Goal: Task Accomplishment & Management: Complete application form

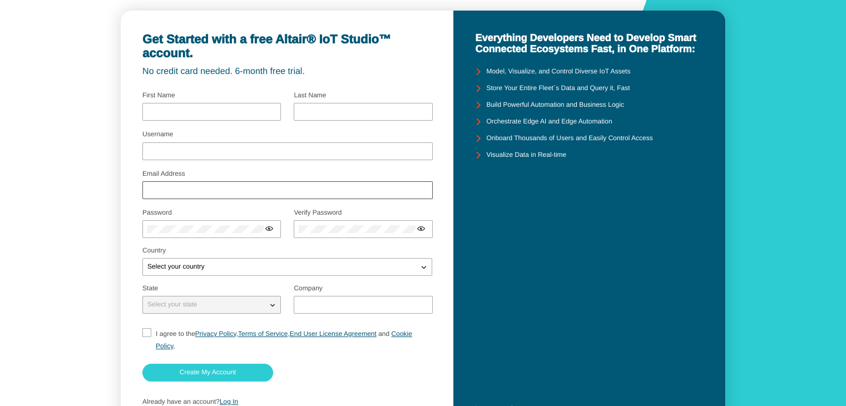
scroll to position [96, 0]
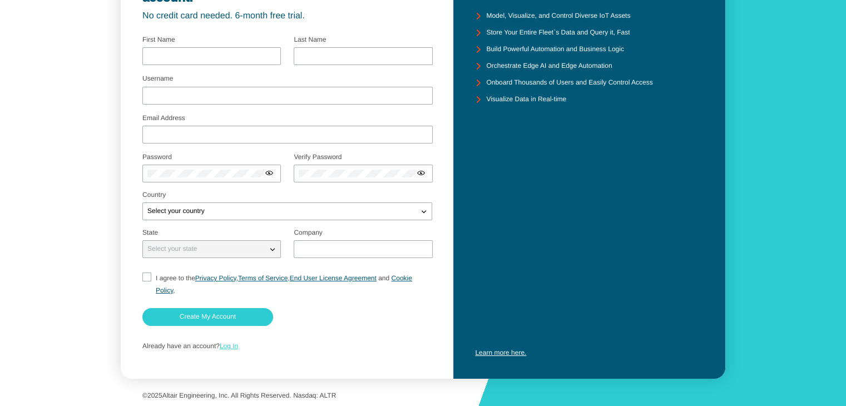
click at [234, 347] on link "Log In" at bounding box center [229, 346] width 18 height 8
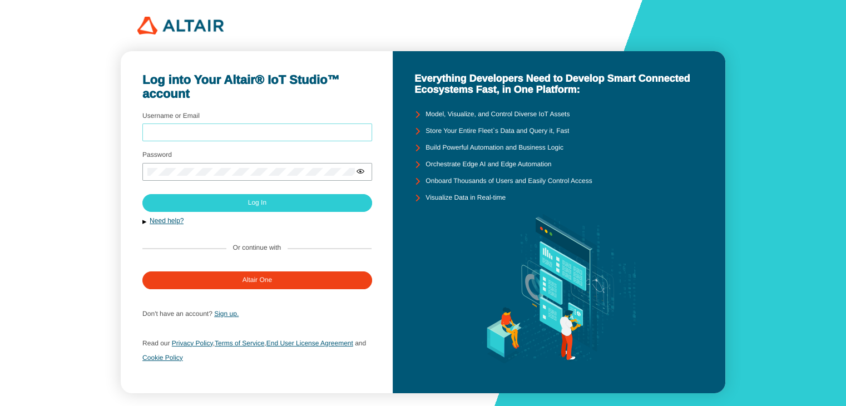
click at [234, 133] on input "Username or Email" at bounding box center [257, 133] width 220 height 8
type input "[EMAIL_ADDRESS][DOMAIN_NAME]"
click at [217, 167] on div at bounding box center [257, 172] width 230 height 18
click at [356, 171] on iron-icon at bounding box center [360, 171] width 9 height 9
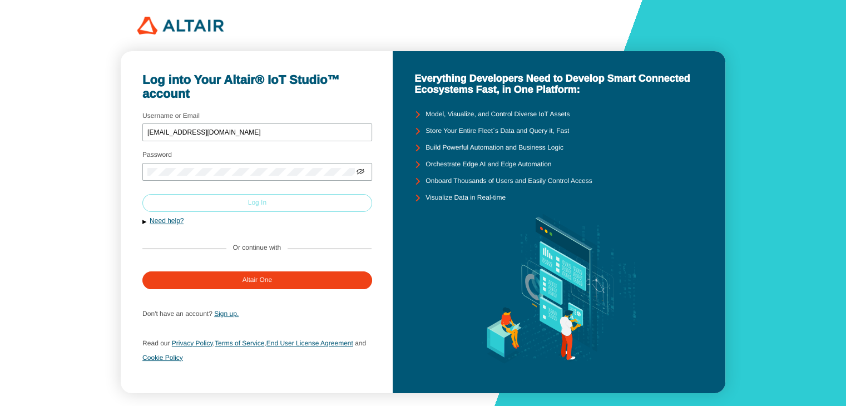
click at [340, 198] on paper-button "Log In" at bounding box center [257, 203] width 230 height 18
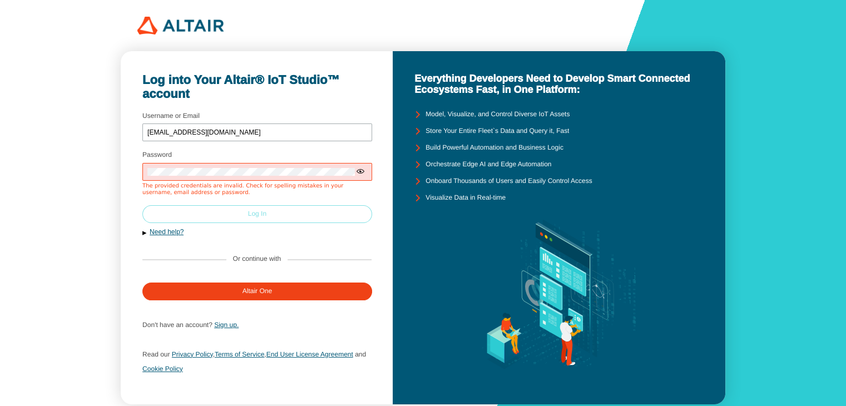
click at [331, 210] on paper-button "Log In" at bounding box center [257, 214] width 230 height 18
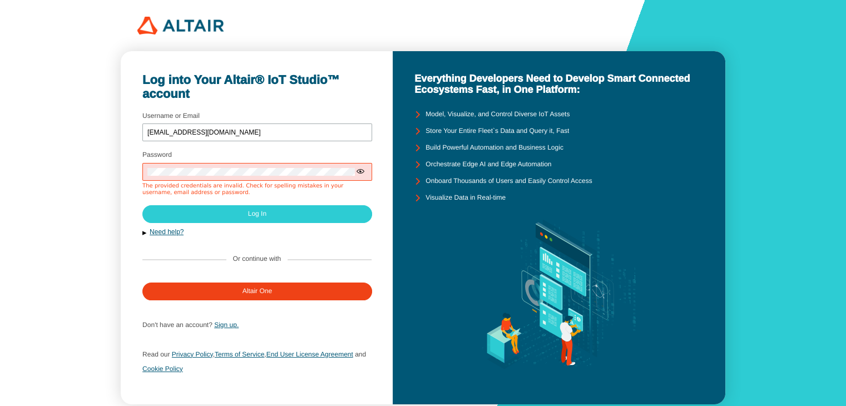
click at [259, 177] on div at bounding box center [257, 172] width 230 height 18
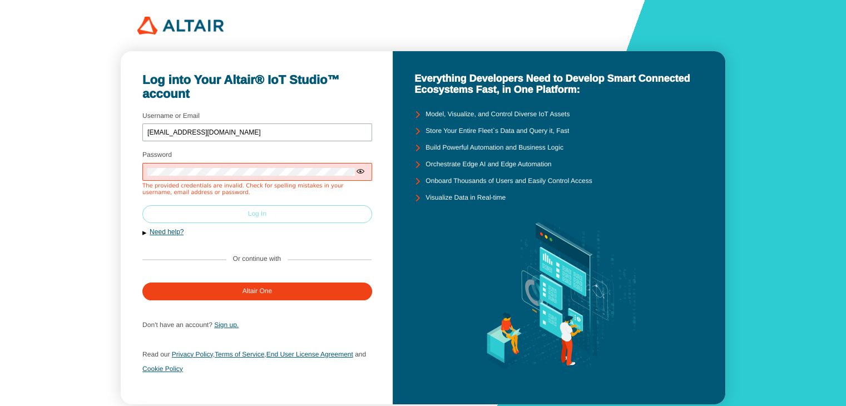
click at [172, 210] on paper-button "Log In" at bounding box center [257, 214] width 230 height 18
click at [212, 217] on paper-button "Log In" at bounding box center [257, 214] width 230 height 18
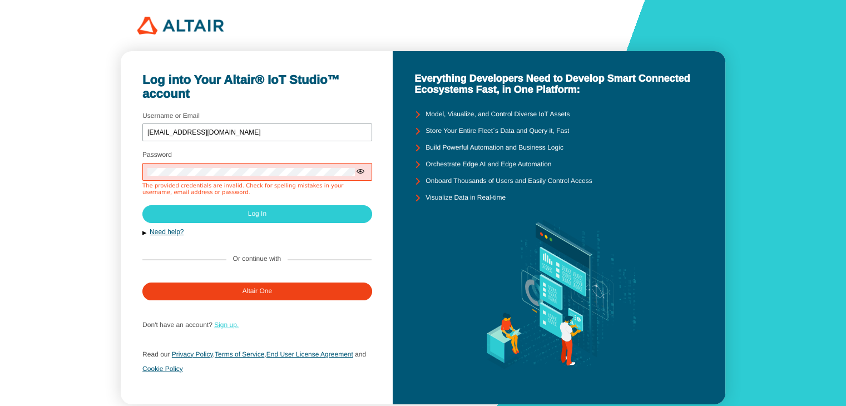
click at [226, 327] on link "Sign up." at bounding box center [226, 325] width 24 height 8
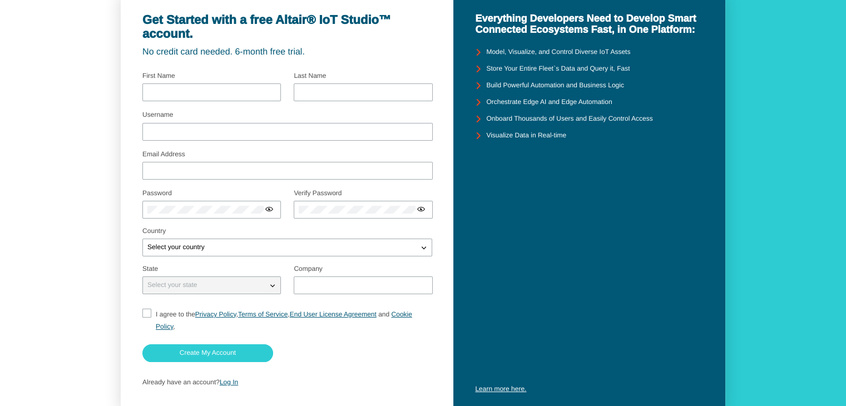
scroll to position [41, 0]
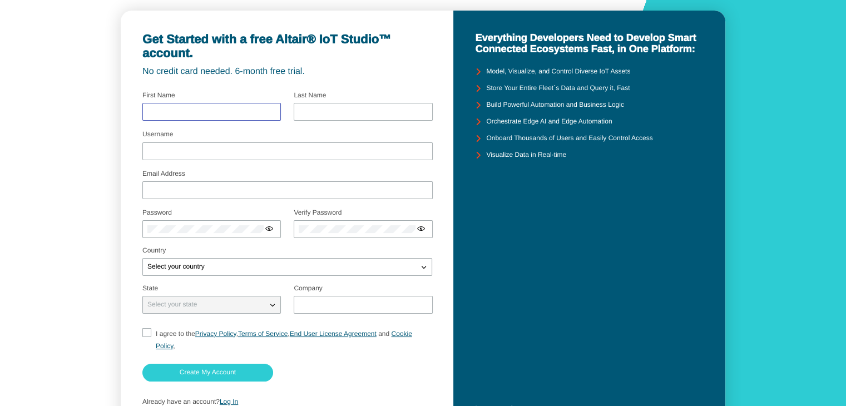
click at [185, 110] on input "text" at bounding box center [211, 112] width 128 height 8
type input "Lulu"
click at [340, 118] on div at bounding box center [363, 112] width 138 height 18
type input "Latifah"
click at [249, 151] on input "Username" at bounding box center [287, 151] width 280 height 8
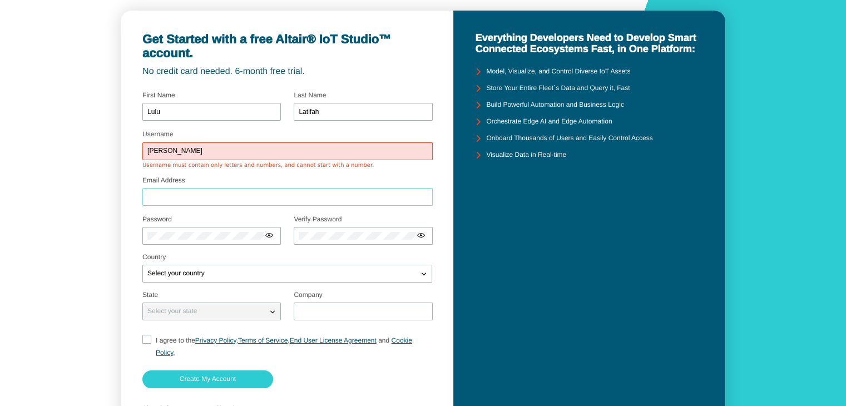
click at [240, 188] on div at bounding box center [287, 197] width 290 height 18
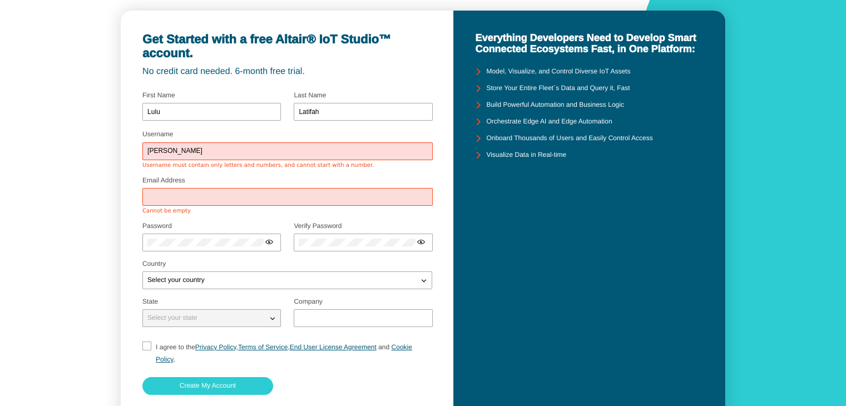
click at [231, 148] on input "Lulu Latifah Nurhafsyah" at bounding box center [287, 151] width 280 height 8
type input "Lulu2025"
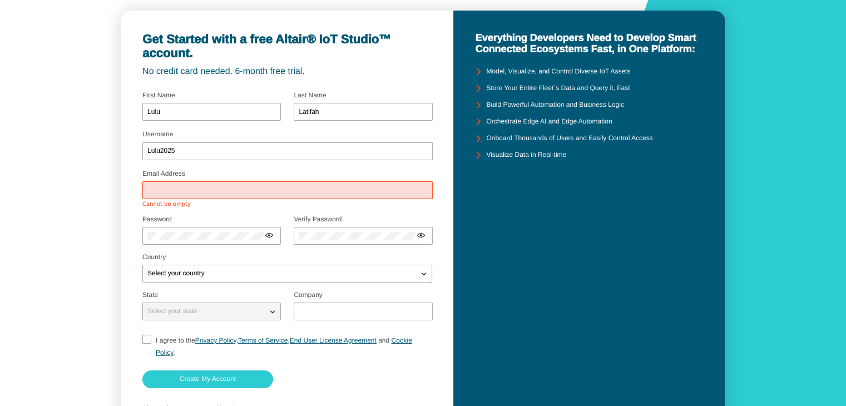
click at [234, 192] on div at bounding box center [287, 190] width 290 height 18
click at [234, 192] on input "Email Address" at bounding box center [287, 190] width 280 height 8
type input "lululatifah478@gmail.com"
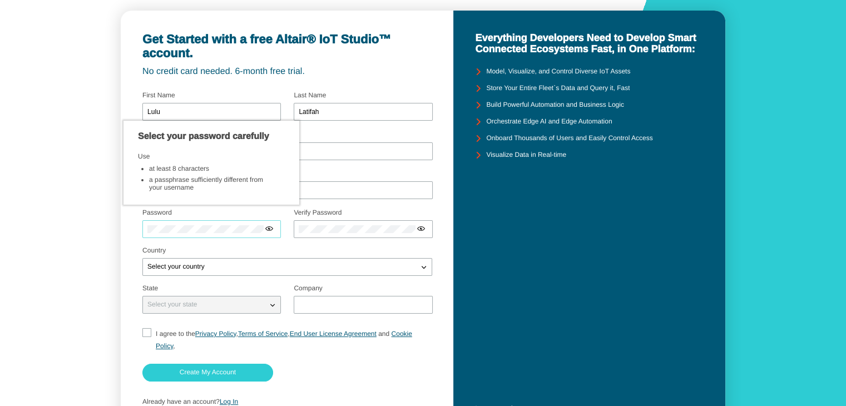
click at [217, 236] on div at bounding box center [211, 229] width 138 height 18
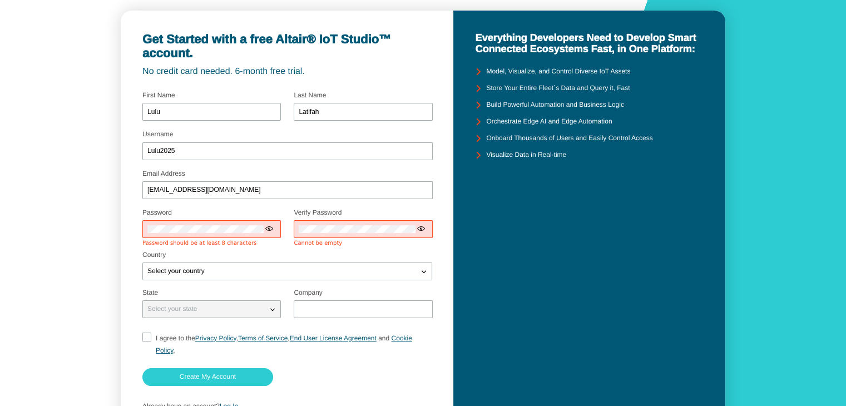
click at [216, 222] on div at bounding box center [211, 229] width 138 height 18
click at [212, 223] on div at bounding box center [211, 229] width 138 height 18
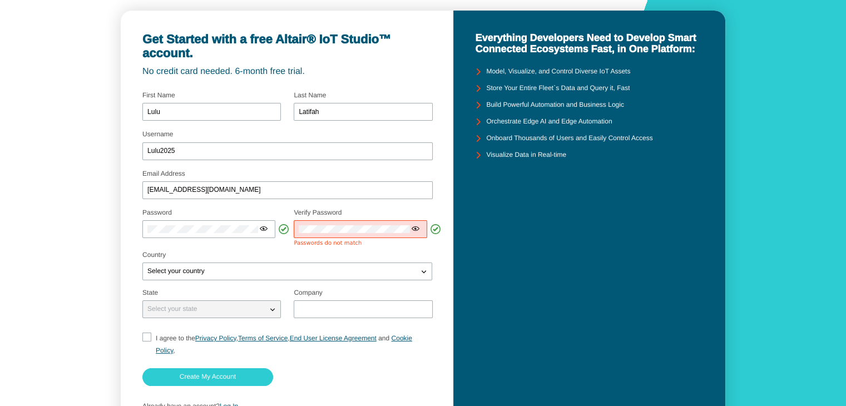
click at [231, 277] on fieldset "Select your country" at bounding box center [287, 267] width 290 height 33
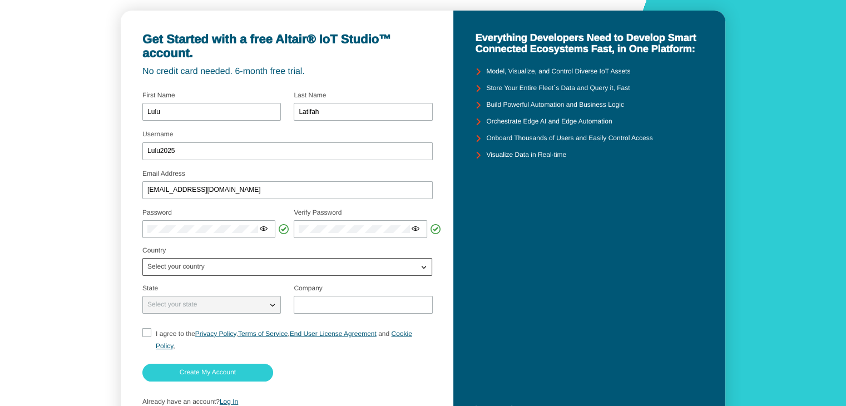
click at [274, 271] on div "Select your country" at bounding box center [280, 266] width 275 height 11
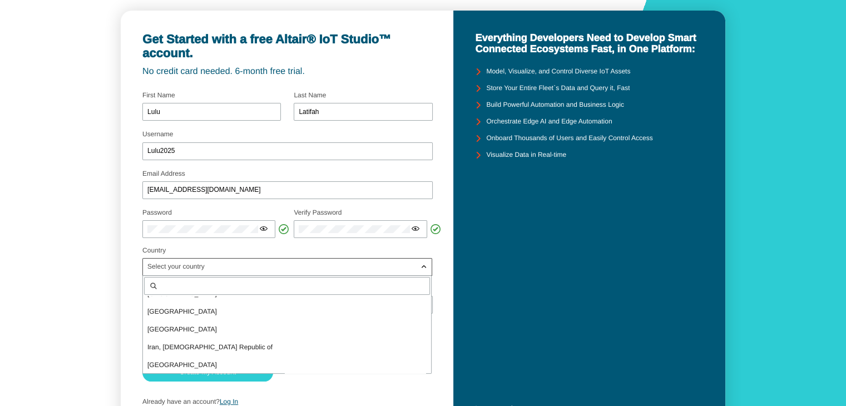
scroll to position [1612, 0]
click at [243, 321] on div "Indonesia" at bounding box center [287, 329] width 288 height 18
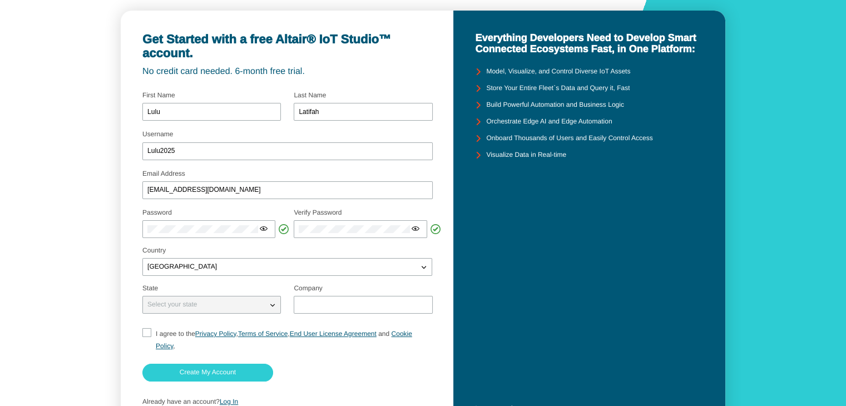
click at [269, 305] on iron-icon at bounding box center [272, 304] width 11 height 11
click at [267, 304] on iron-icon at bounding box center [272, 304] width 11 height 11
click at [311, 304] on input "text" at bounding box center [363, 305] width 128 height 8
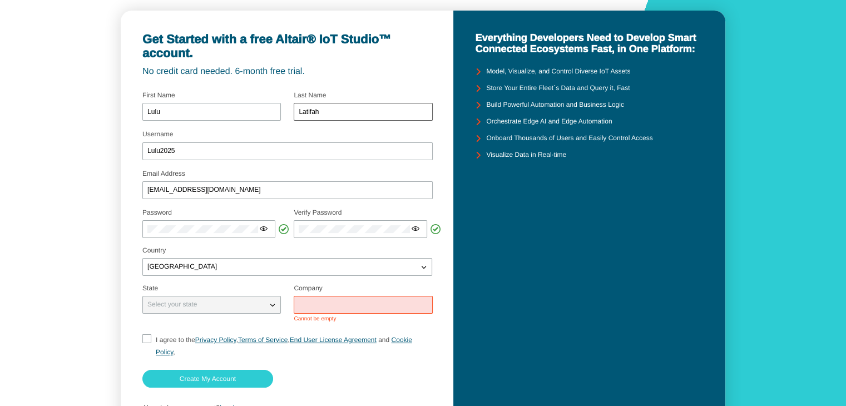
scroll to position [0, 0]
